Goal: Task Accomplishment & Management: Use online tool/utility

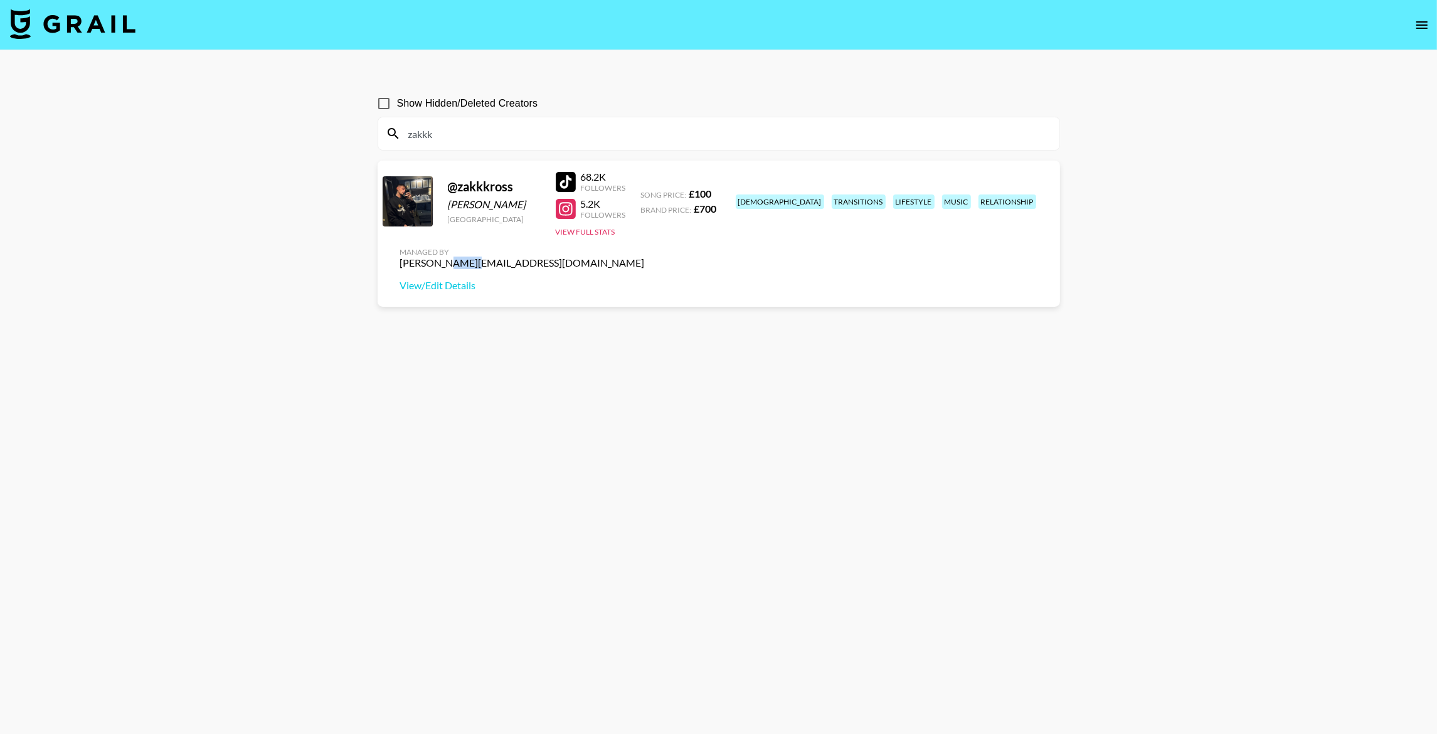
click at [66, 19] on img at bounding box center [72, 24] width 125 height 30
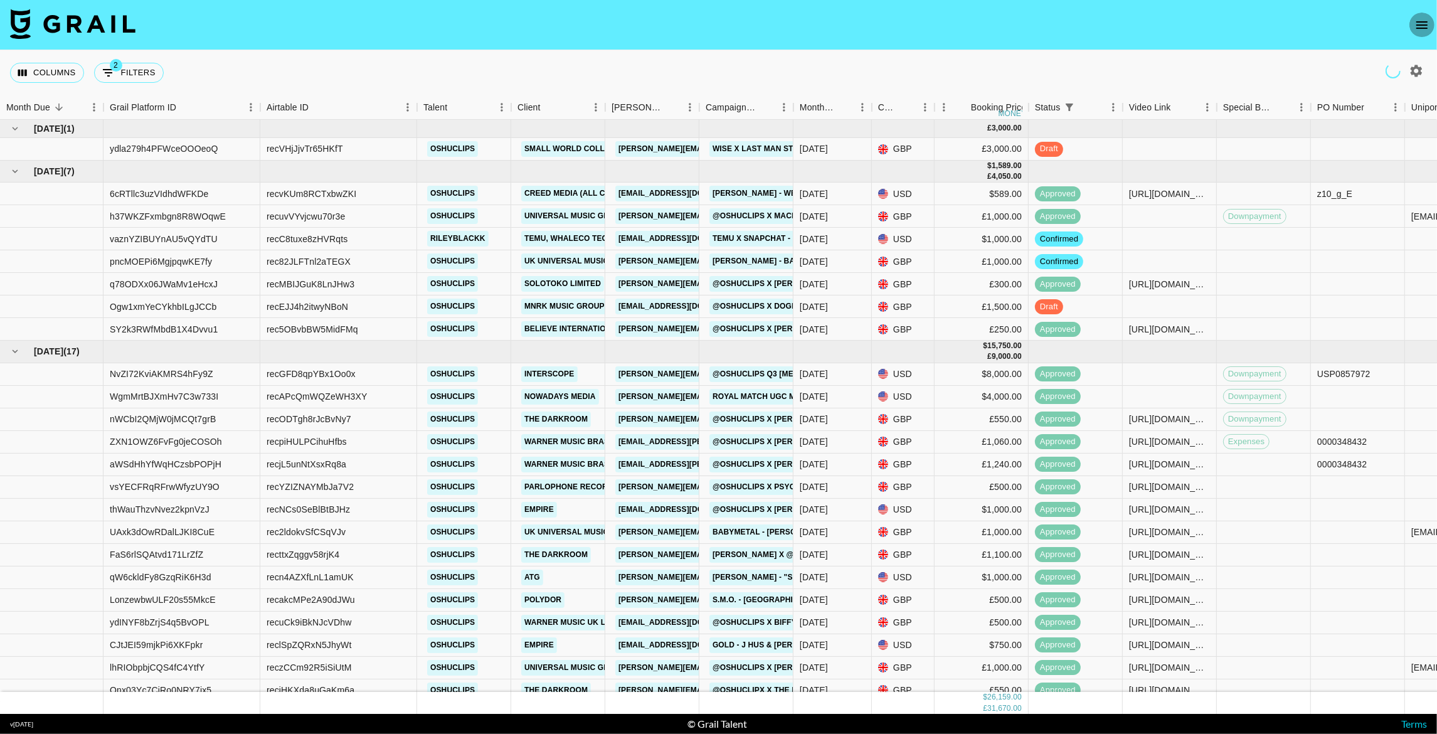
click at [1422, 25] on icon "open drawer" at bounding box center [1421, 25] width 11 height 8
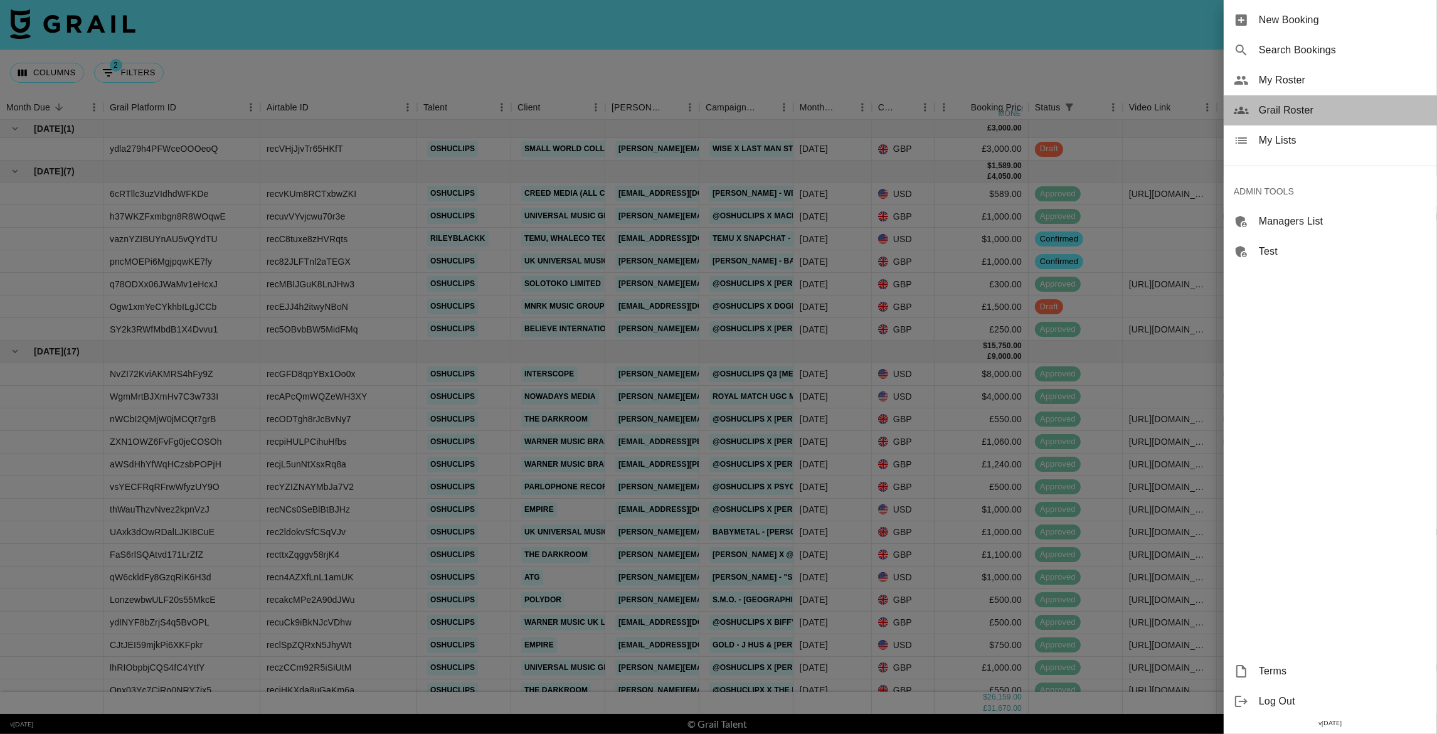
click at [1288, 108] on span "Grail Roster" at bounding box center [1343, 110] width 168 height 15
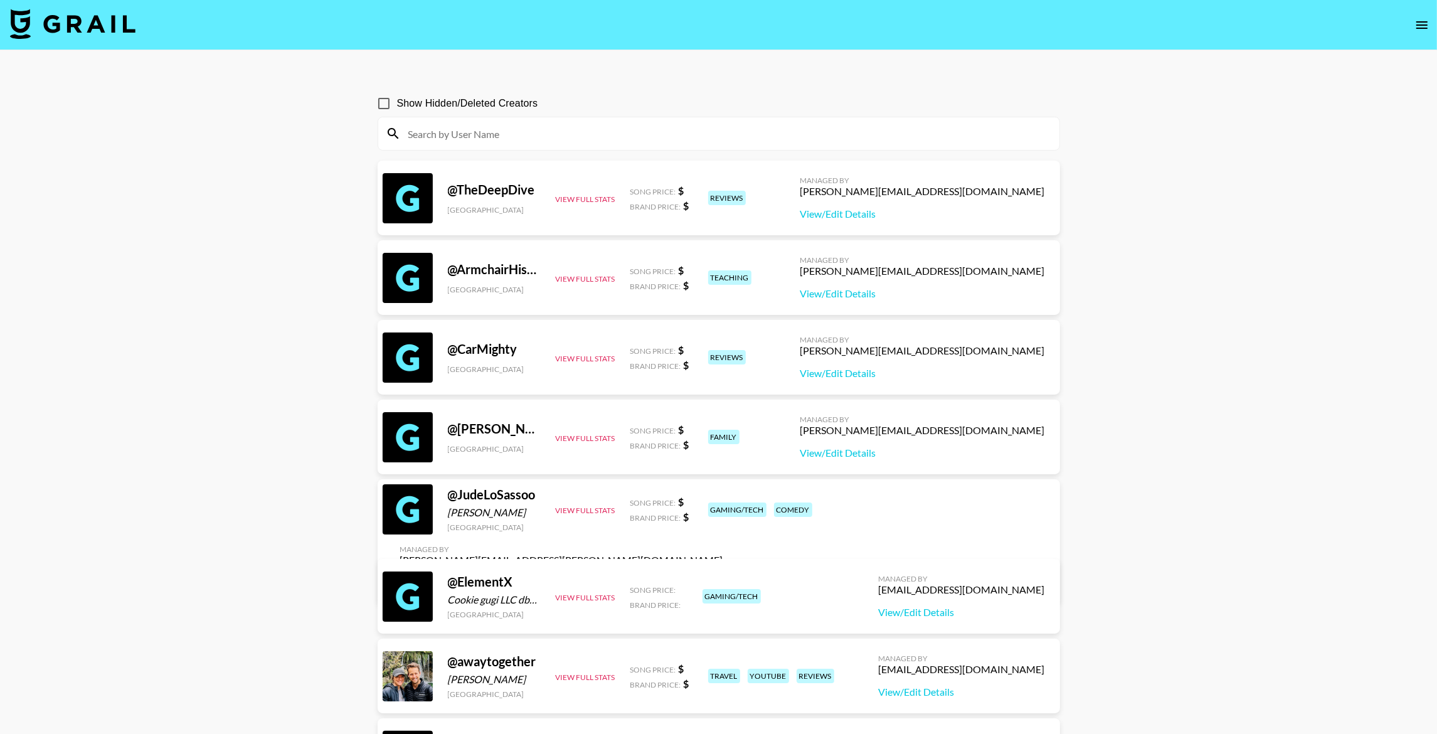
click at [432, 138] on input at bounding box center [726, 134] width 651 height 20
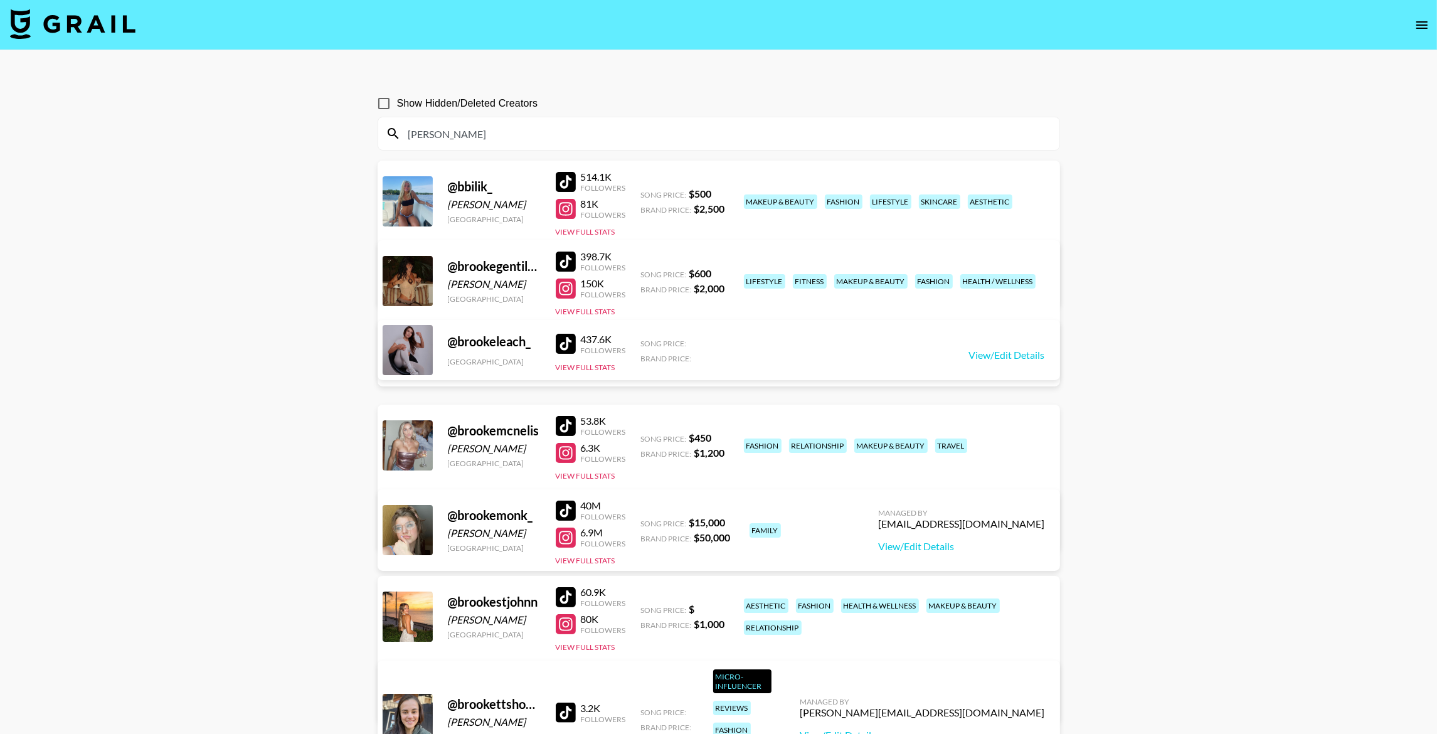
type input "brooke"
click at [645, 257] on div "ahmed@grail-talent.com" at bounding box center [522, 263] width 245 height 13
copy div "ahmed@grail-talent.com"
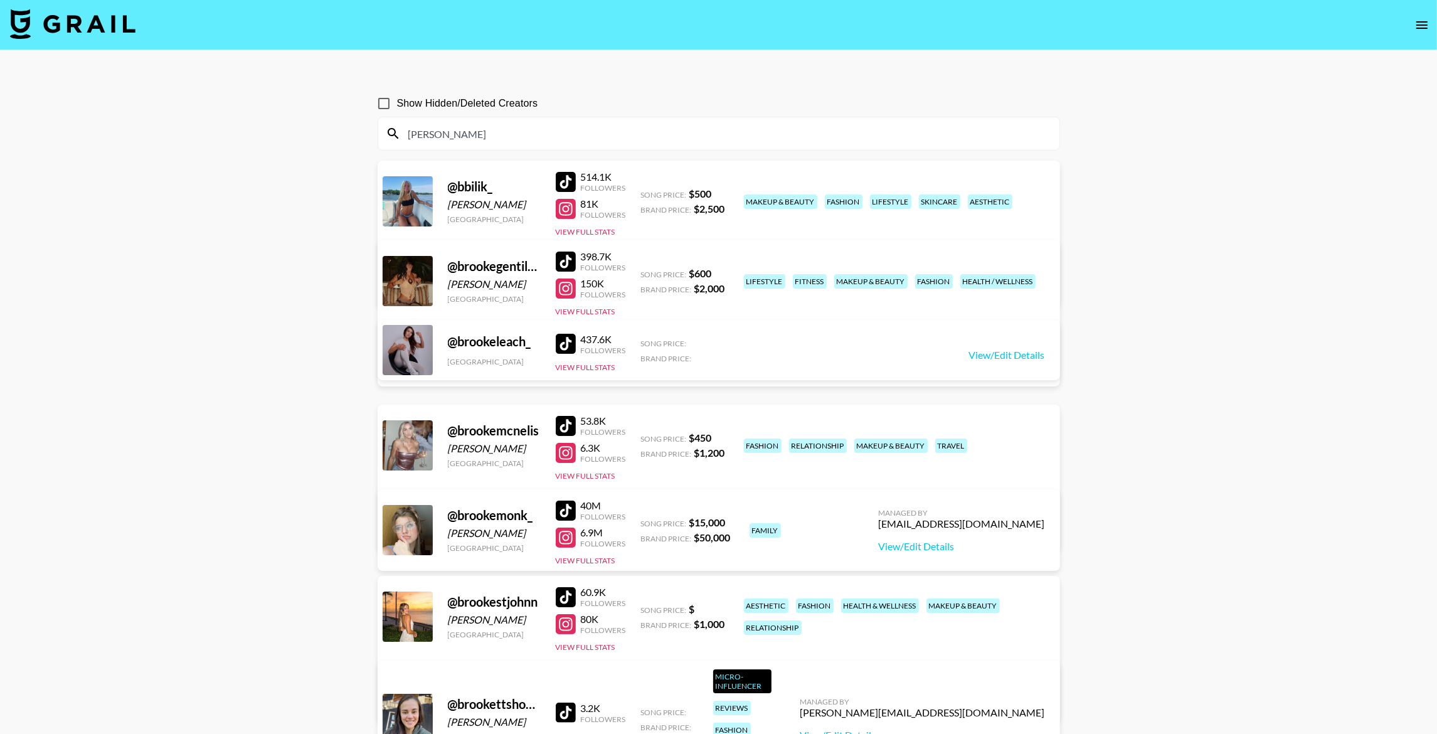
click at [74, 29] on img at bounding box center [72, 24] width 125 height 30
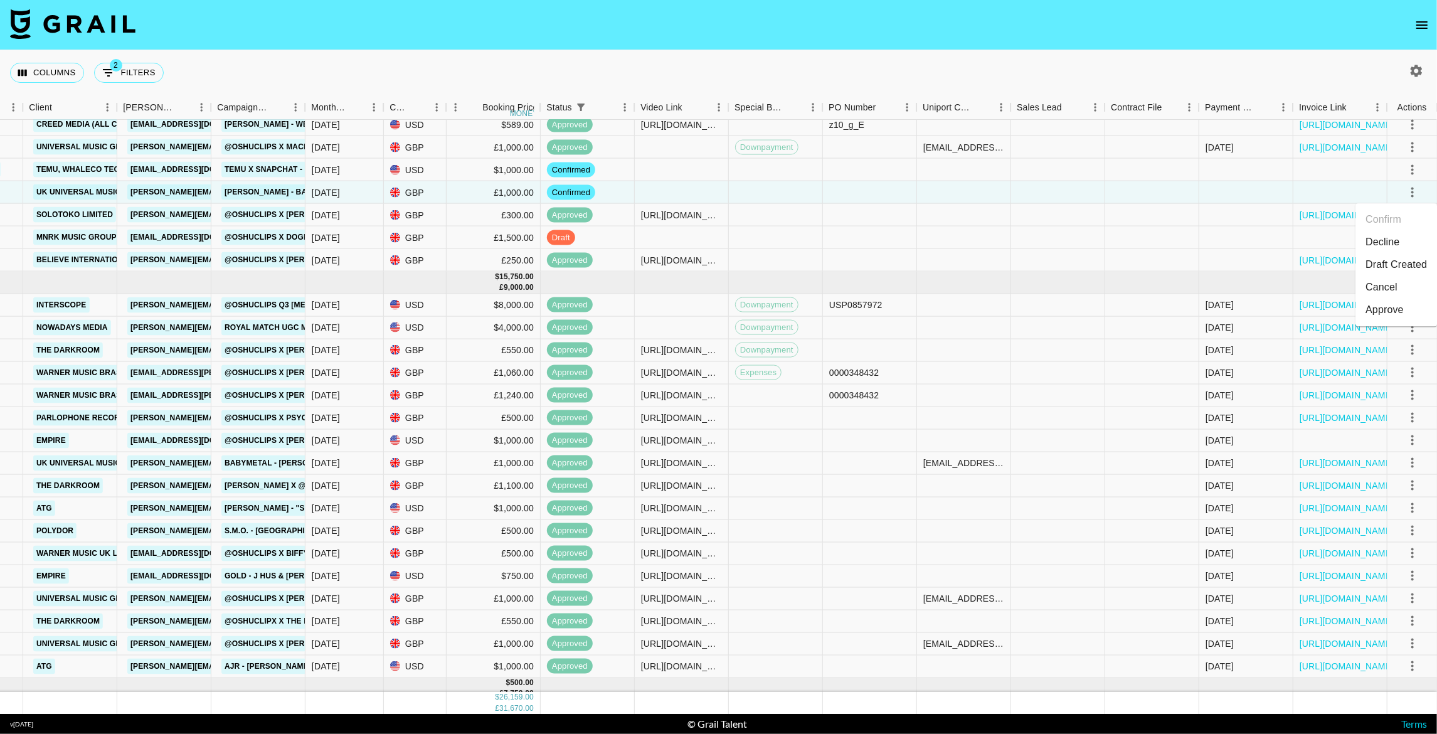
scroll to position [13, 488]
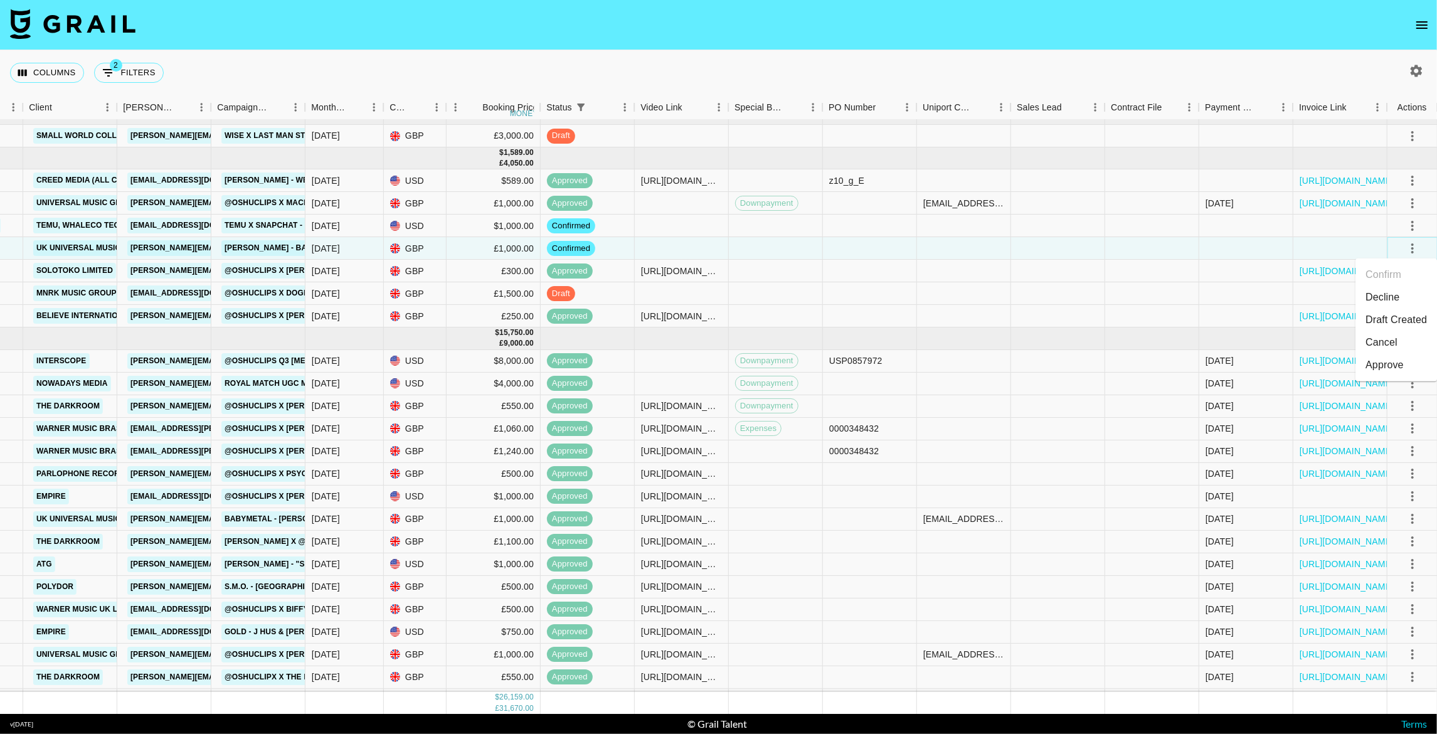
click at [1412, 247] on icon "select merge strategy" at bounding box center [1412, 248] width 3 height 10
click at [1406, 320] on li "Draft Created" at bounding box center [1396, 320] width 82 height 23
click at [964, 519] on div "[EMAIL_ADDRESS][PERSON_NAME][DOMAIN_NAME]" at bounding box center [963, 518] width 81 height 13
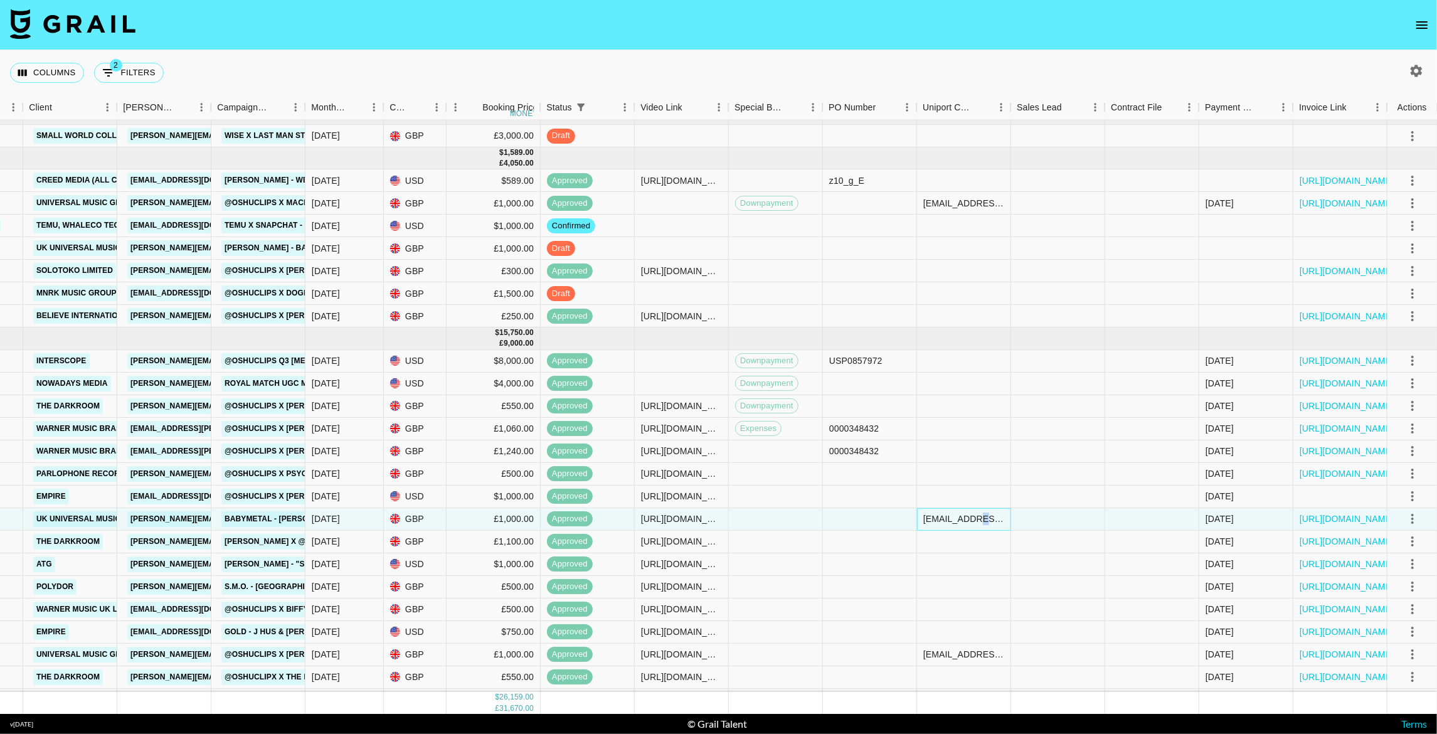
click at [964, 519] on div "[EMAIL_ADDRESS][PERSON_NAME][DOMAIN_NAME]" at bounding box center [963, 518] width 81 height 13
click at [964, 519] on input "[EMAIL_ADDRESS][PERSON_NAME][DOMAIN_NAME]" at bounding box center [964, 519] width 92 height 10
click at [957, 249] on div at bounding box center [964, 248] width 94 height 23
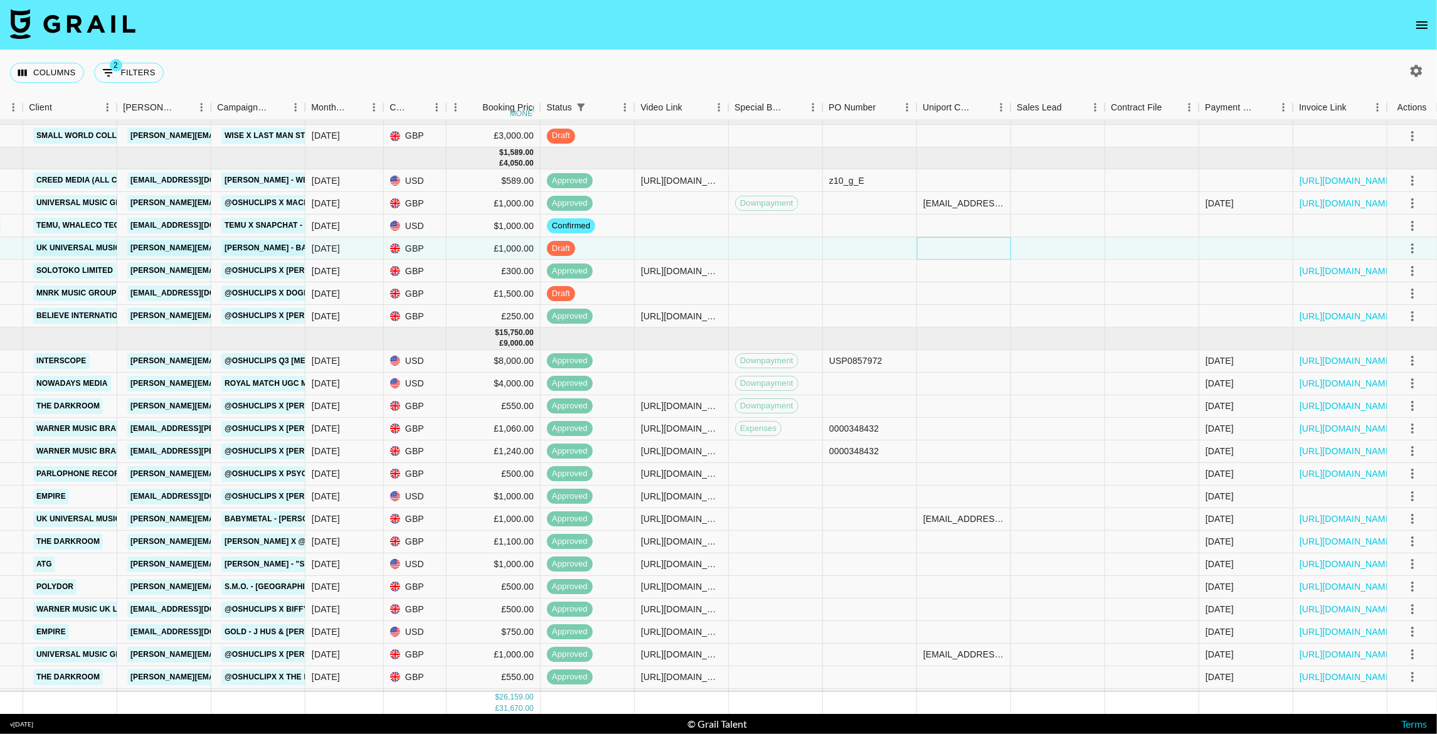
click at [957, 249] on div at bounding box center [964, 248] width 94 height 23
type input "[EMAIL_ADDRESS][PERSON_NAME][DOMAIN_NAME]"
click at [886, 249] on div at bounding box center [870, 248] width 94 height 23
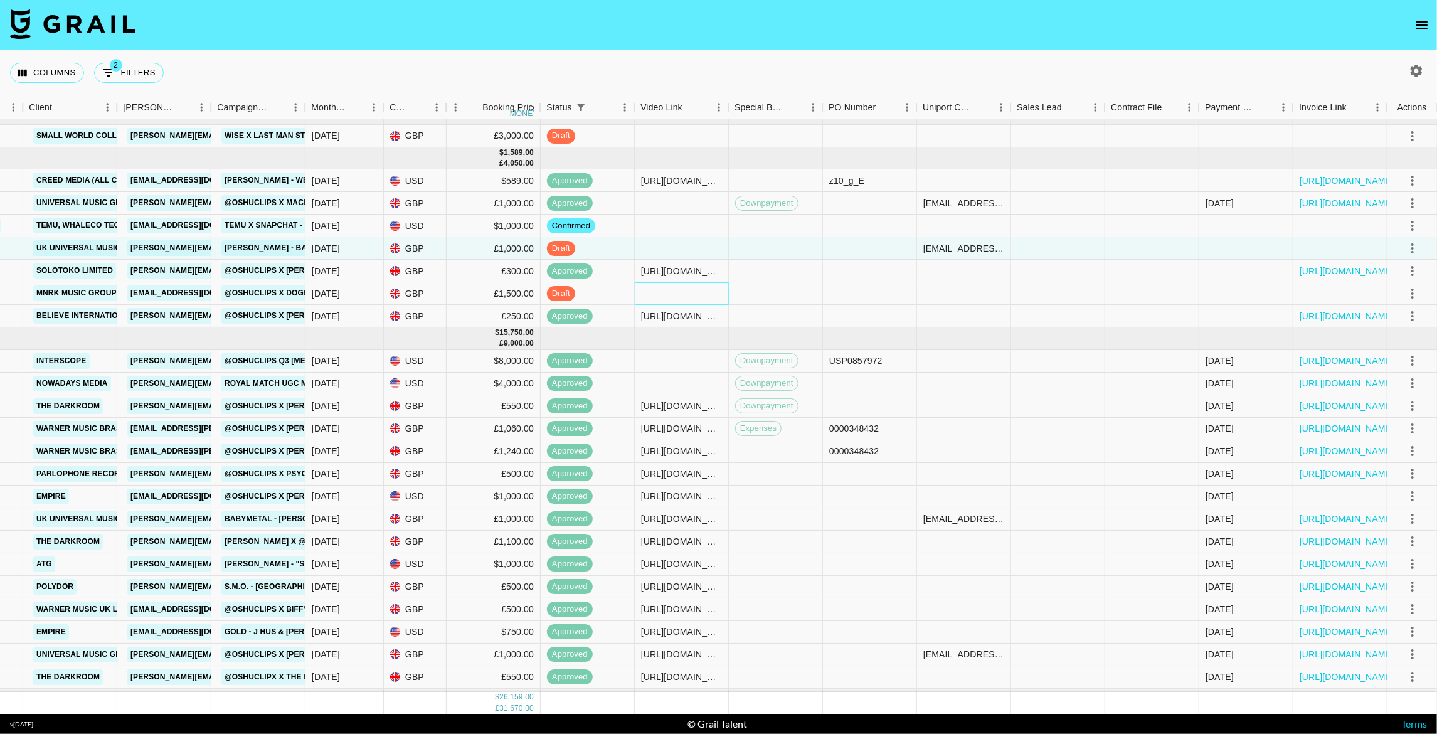
click at [674, 295] on div at bounding box center [682, 293] width 94 height 23
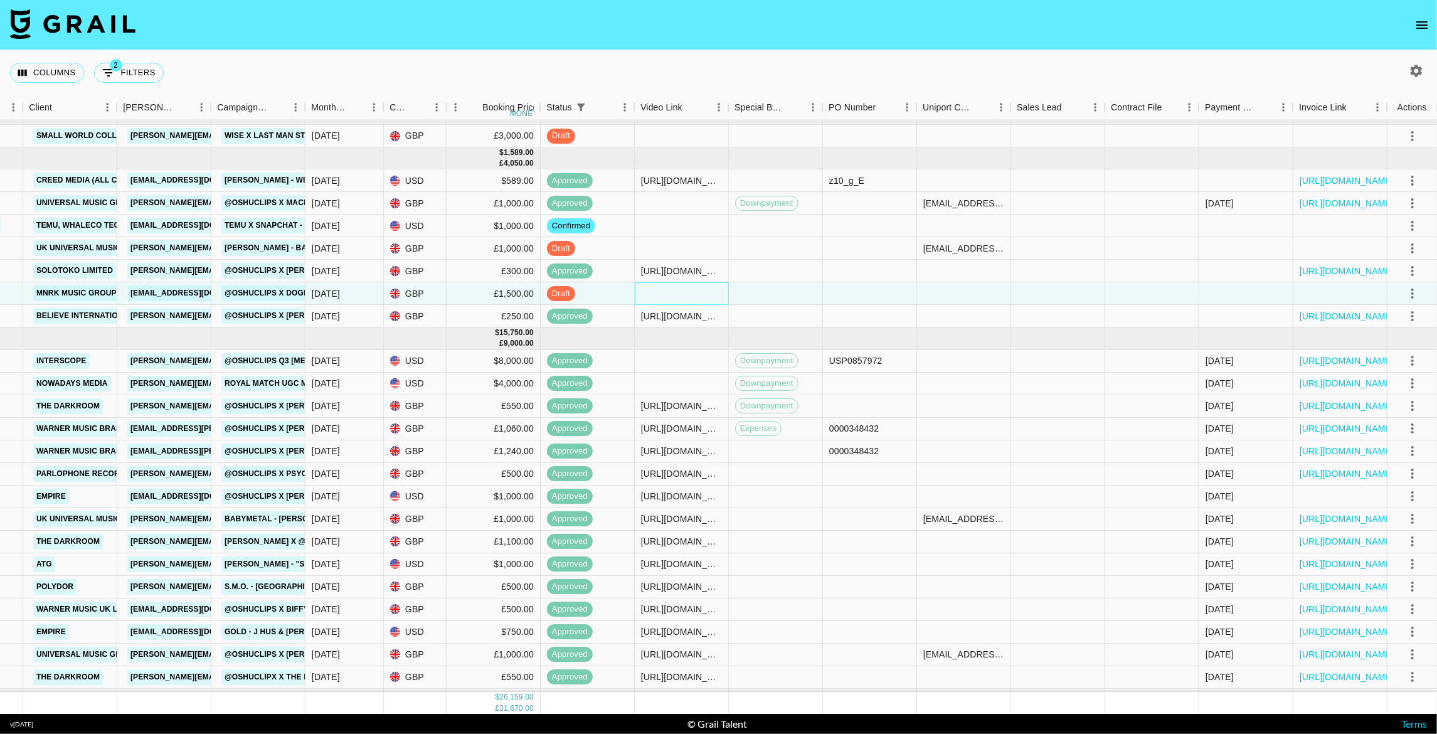
click at [674, 295] on div at bounding box center [682, 293] width 94 height 23
type input "[URL][DOMAIN_NAME]"
click at [689, 61] on div "Columns 2 Filters + Booking" at bounding box center [718, 72] width 1437 height 45
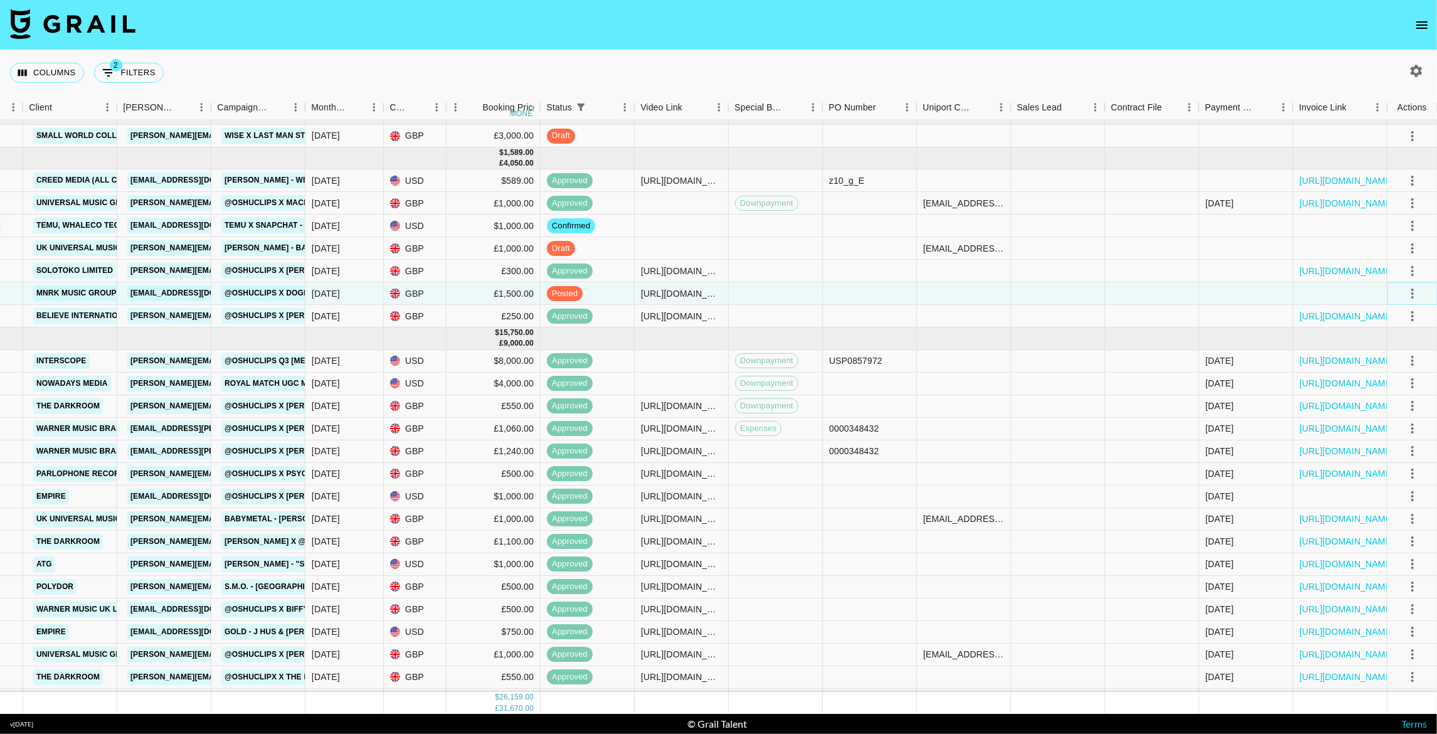
click at [1414, 288] on icon "select merge strategy" at bounding box center [1412, 293] width 15 height 15
click at [1380, 414] on div "Approve" at bounding box center [1385, 410] width 38 height 15
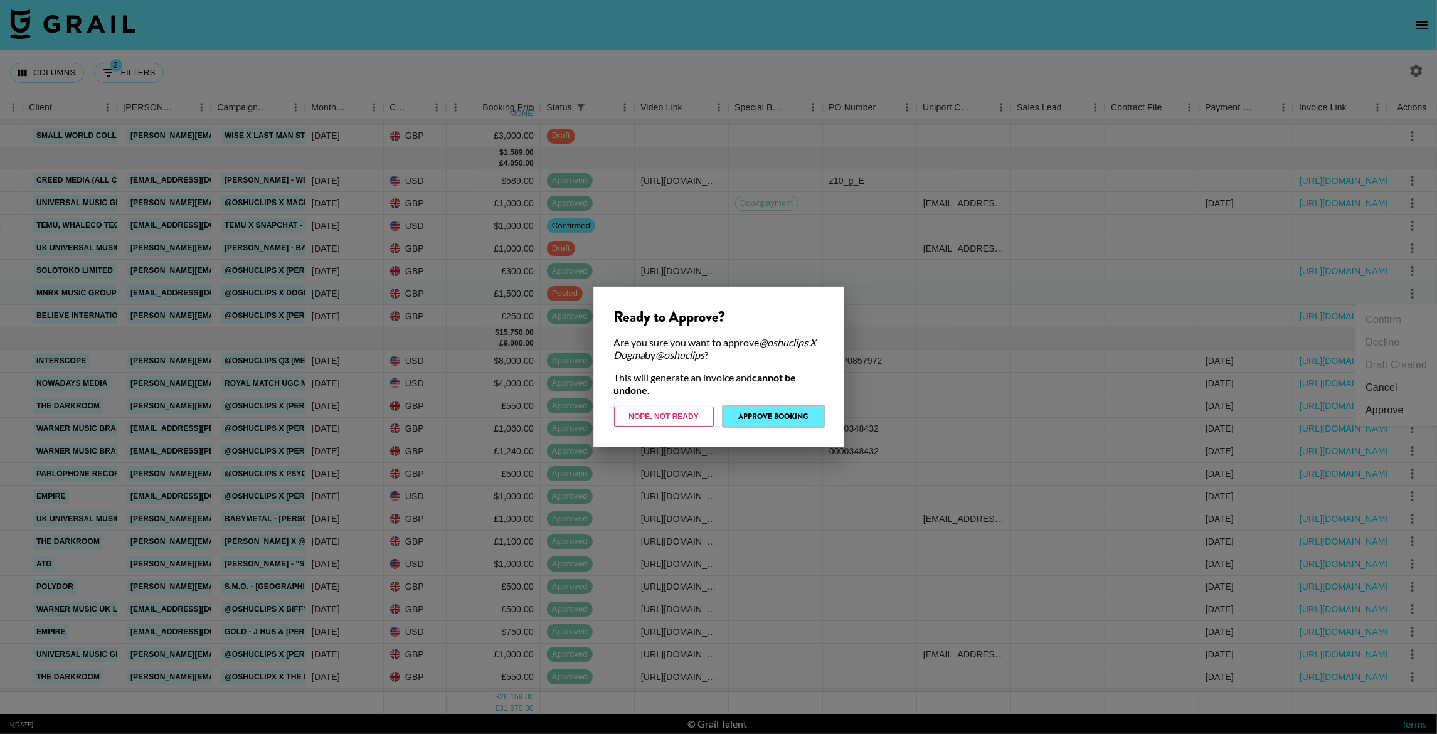
click at [769, 418] on button "Approve Booking" at bounding box center [774, 416] width 100 height 20
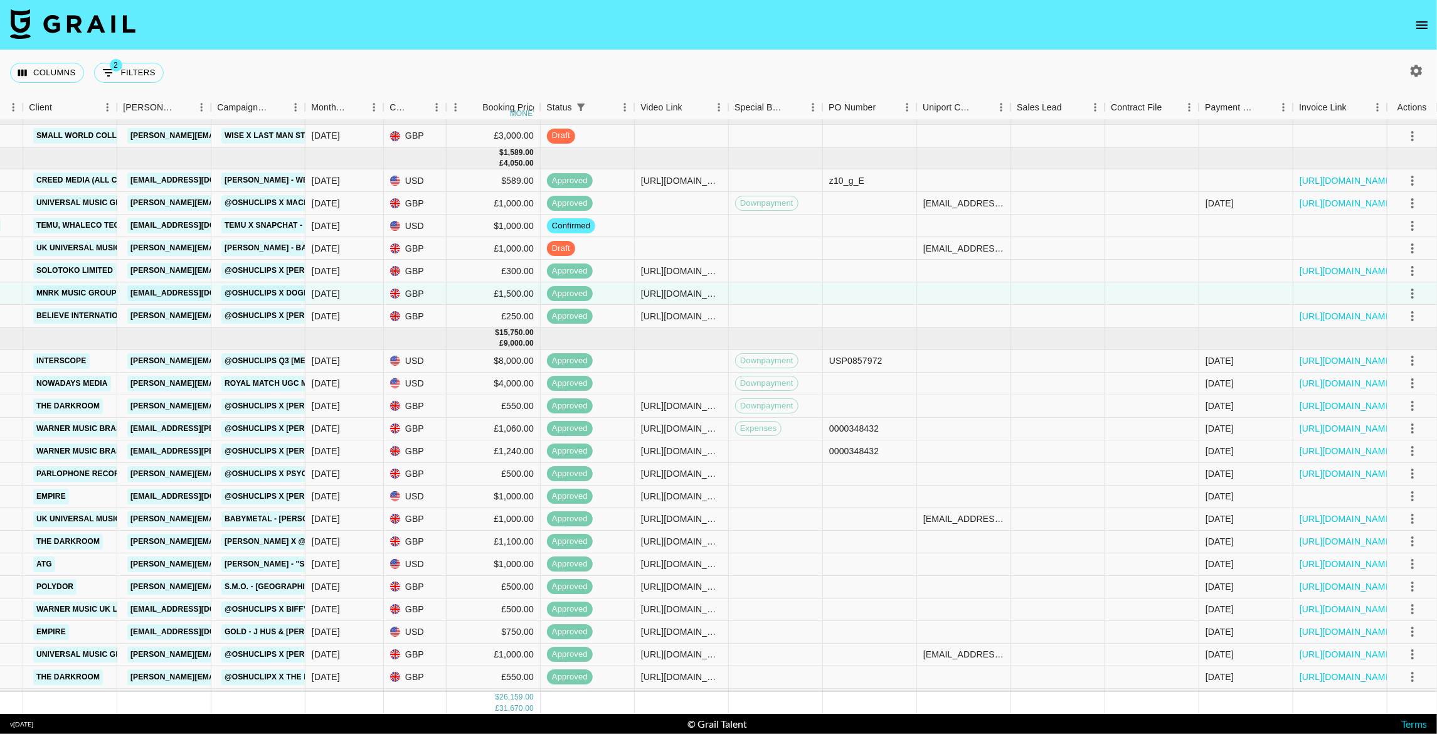
scroll to position [17, 488]
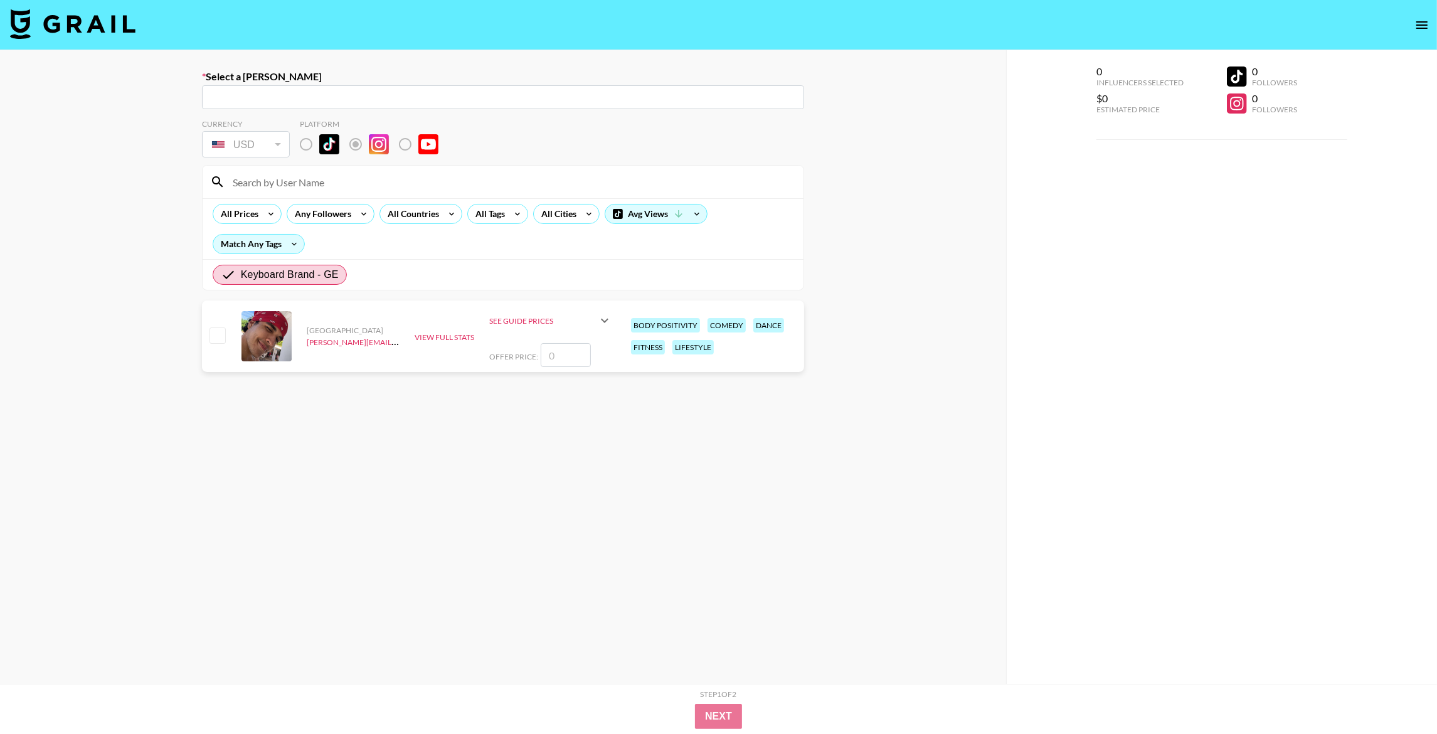
radio input "true"
